Goal: Task Accomplishment & Management: Manage account settings

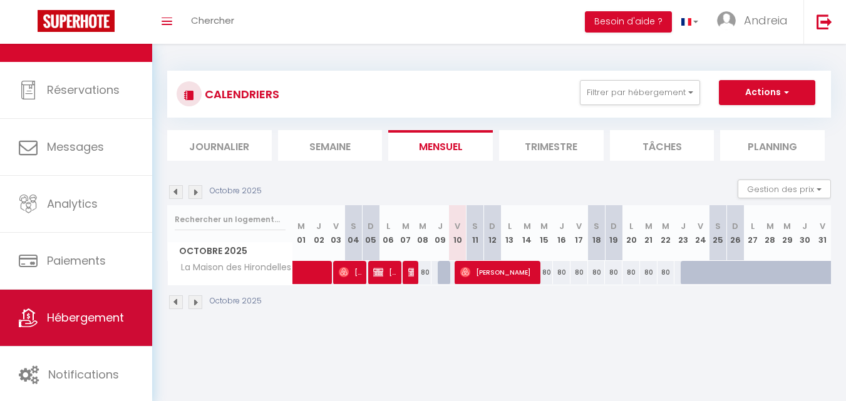
click at [105, 321] on span "Hébergement" at bounding box center [85, 318] width 77 height 16
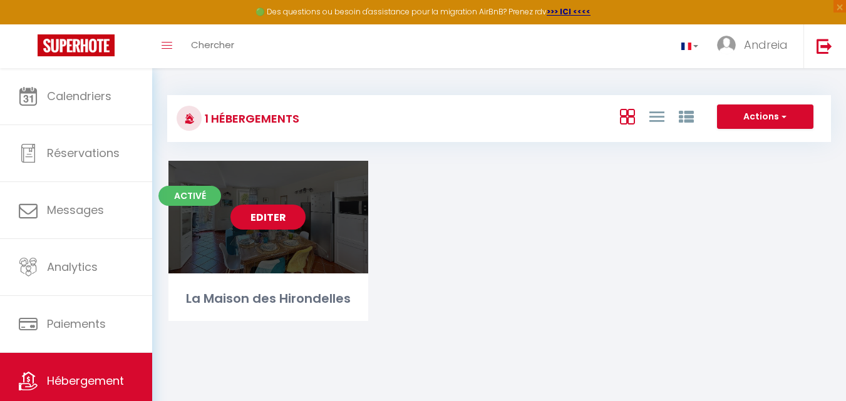
click at [265, 218] on link "Editer" at bounding box center [267, 217] width 75 height 25
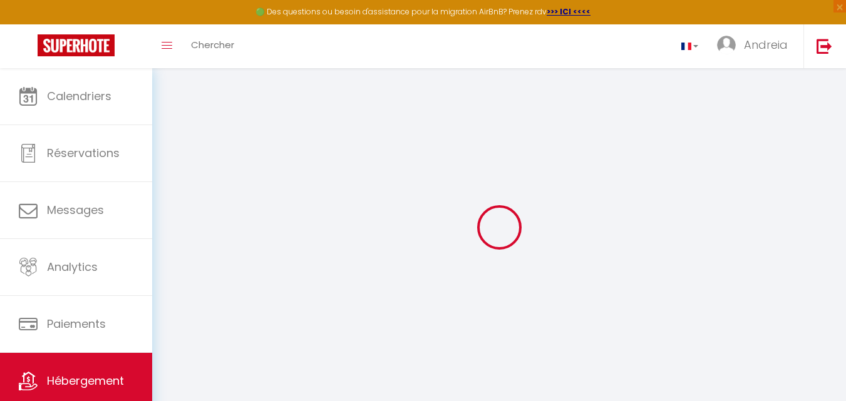
select select "+ 12 %"
select select "+ 9 %"
select select "11419-1100616555494022059"
select select
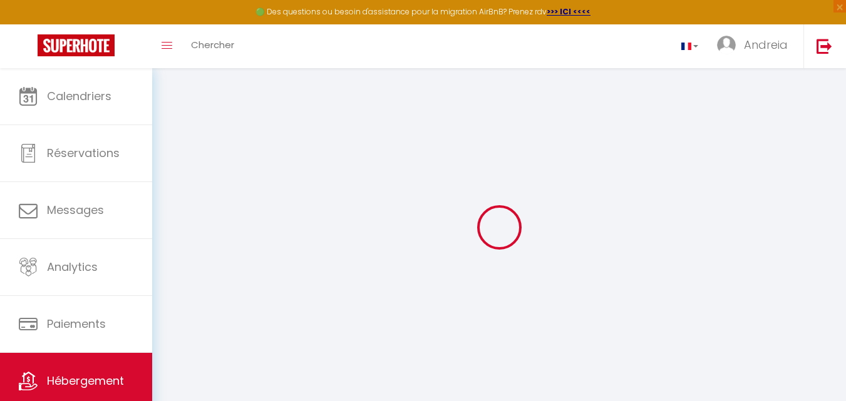
select select
checkbox input "false"
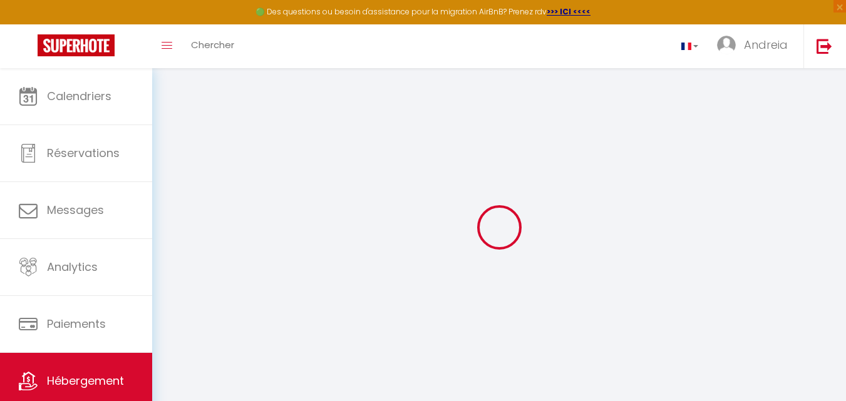
select select "EUR"
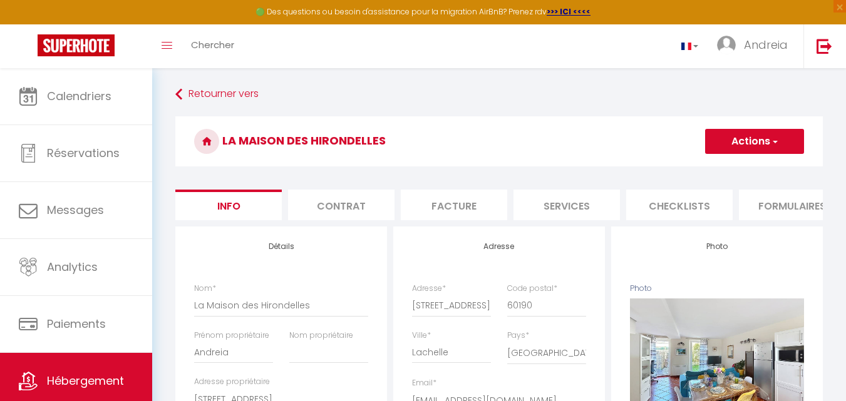
scroll to position [0, 395]
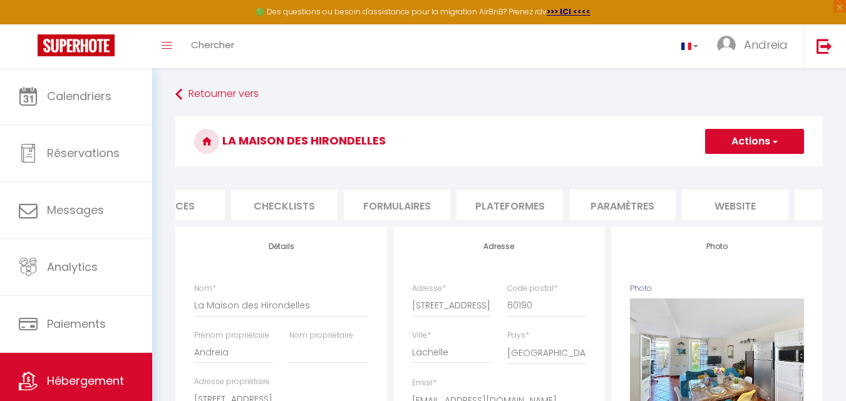
click at [711, 205] on li "website" at bounding box center [735, 205] width 106 height 31
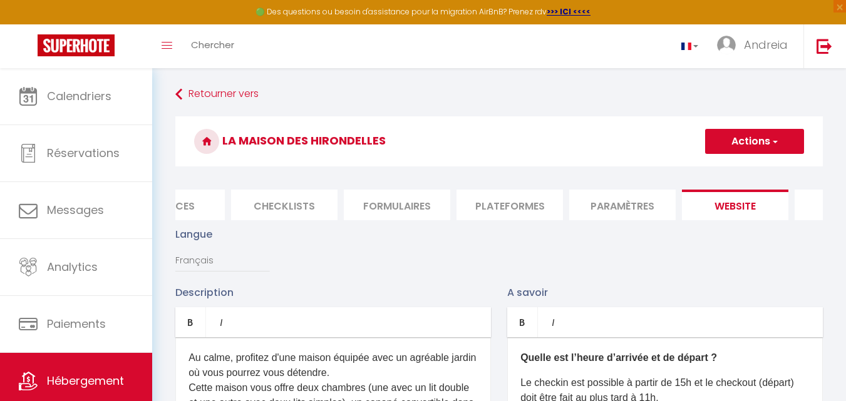
click at [636, 205] on li "Paramètres" at bounding box center [622, 205] width 106 height 31
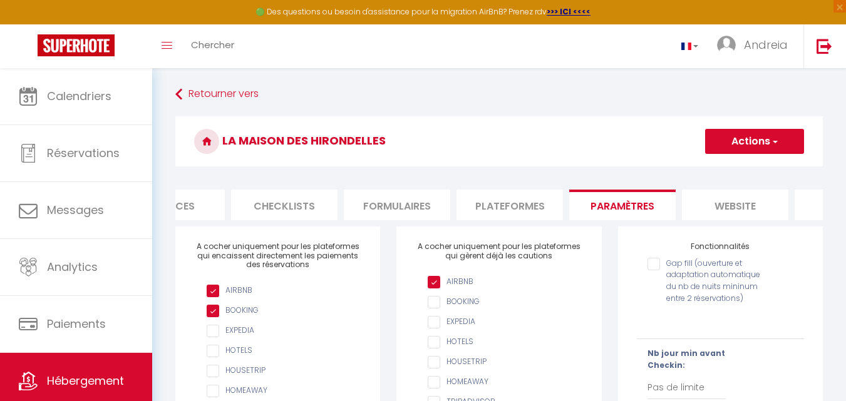
click at [511, 195] on li "Plateformes" at bounding box center [509, 205] width 106 height 31
select select
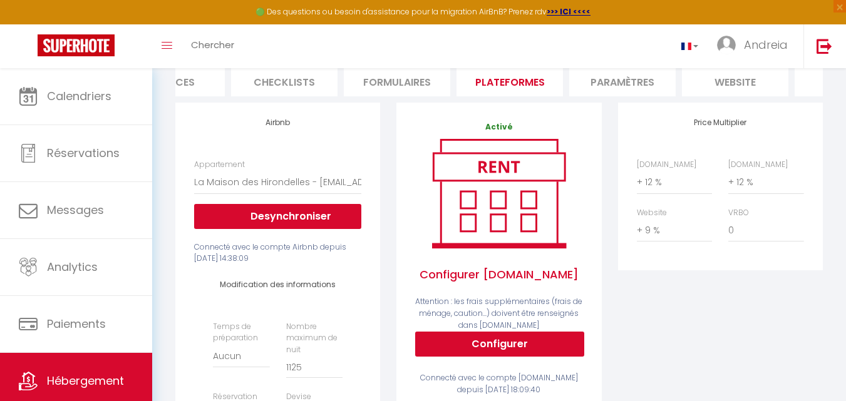
scroll to position [125, 0]
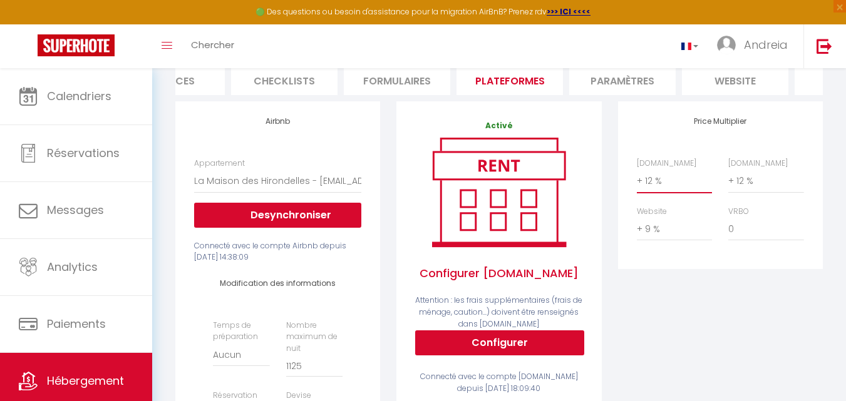
click at [657, 192] on select "0 + 1 % + 2 % + 3 % + 4 % + 5 % + 6 % + 7 % + 8 % + 9 %" at bounding box center [674, 181] width 75 height 24
select select "+ 18 %"
click at [637, 178] on select "0 + 1 % + 2 % + 3 % + 4 % + 5 % + 6 % + 7 % + 8 % + 9 %" at bounding box center [674, 181] width 75 height 24
select select
click at [736, 188] on select "0 + 1 % + 2 % + 3 % + 4 % + 5 % + 6 % + 7 % + 8 % + 9 %" at bounding box center [765, 181] width 75 height 24
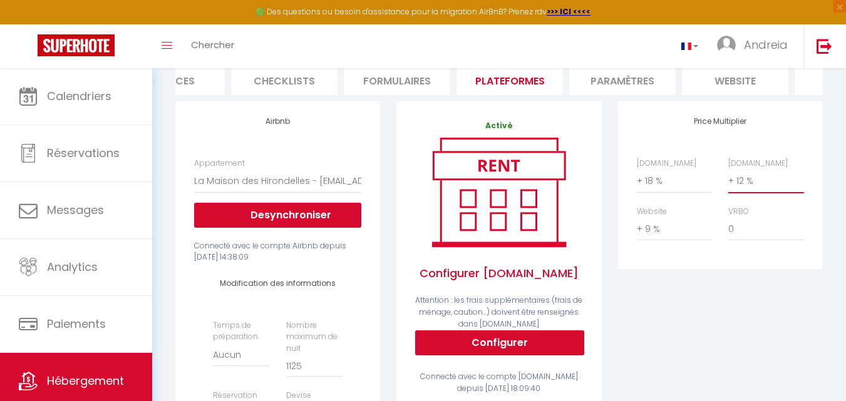
select select "+ 18 %"
click at [728, 178] on select "0 + 1 % + 2 % + 3 % + 4 % + 5 % + 6 % + 7 % + 8 % + 9 %" at bounding box center [765, 181] width 75 height 24
select select
click at [736, 290] on div "Price Multiplier [DOMAIN_NAME] 0 + 1 % + 2 % + 3 % + 4 % + 5 % + 6 % + 7 %" at bounding box center [720, 349] width 221 height 497
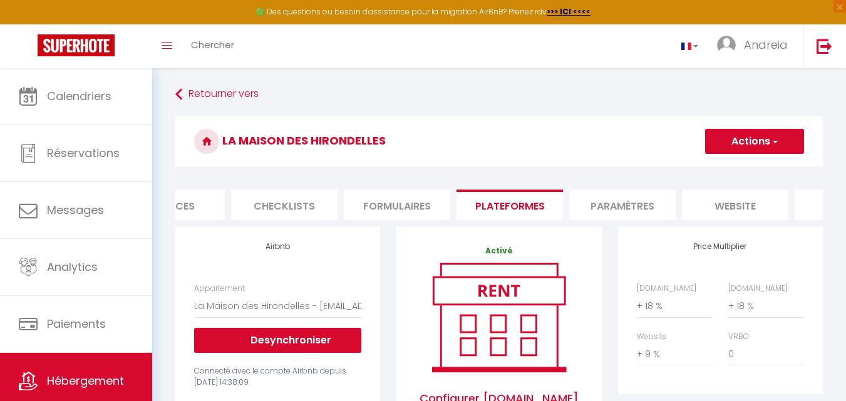
click at [757, 145] on button "Actions" at bounding box center [754, 141] width 99 height 25
click at [745, 168] on link "Enregistrer" at bounding box center [753, 169] width 99 height 16
select select "EUR"
select select
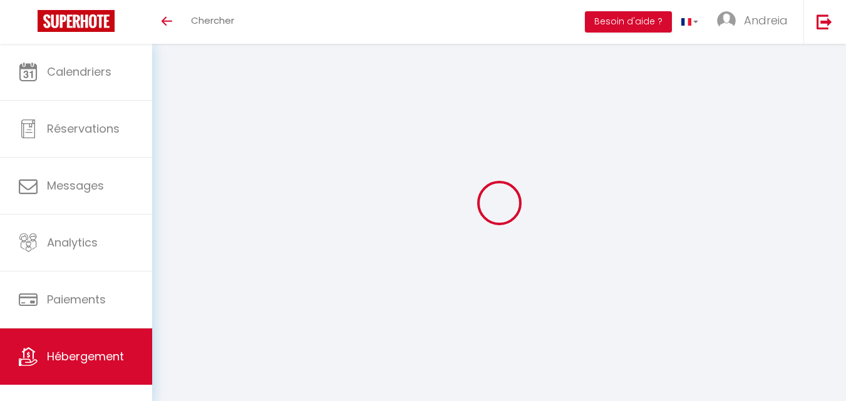
select select "+ 18 %"
select select "+ 9 %"
select select "EUR"
select select
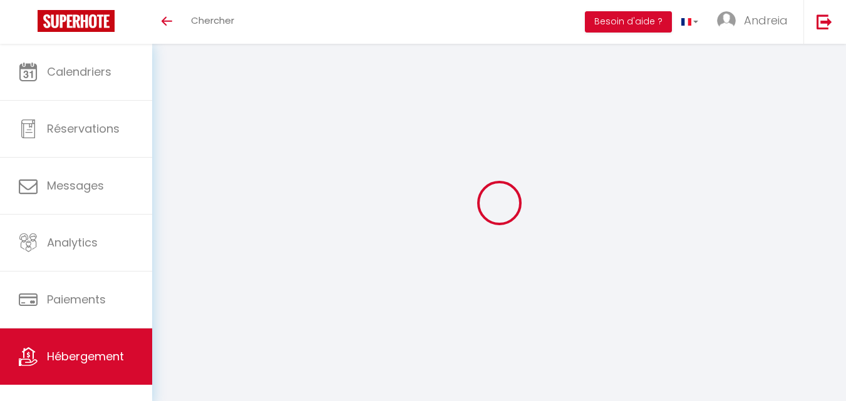
select select "11419-1100616555494022059"
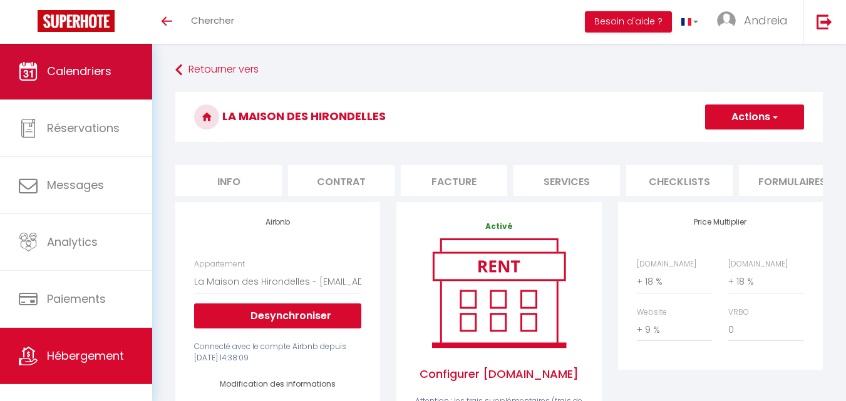
click at [93, 72] on span "Calendriers" at bounding box center [79, 71] width 64 height 16
